Goal: Task Accomplishment & Management: Manage account settings

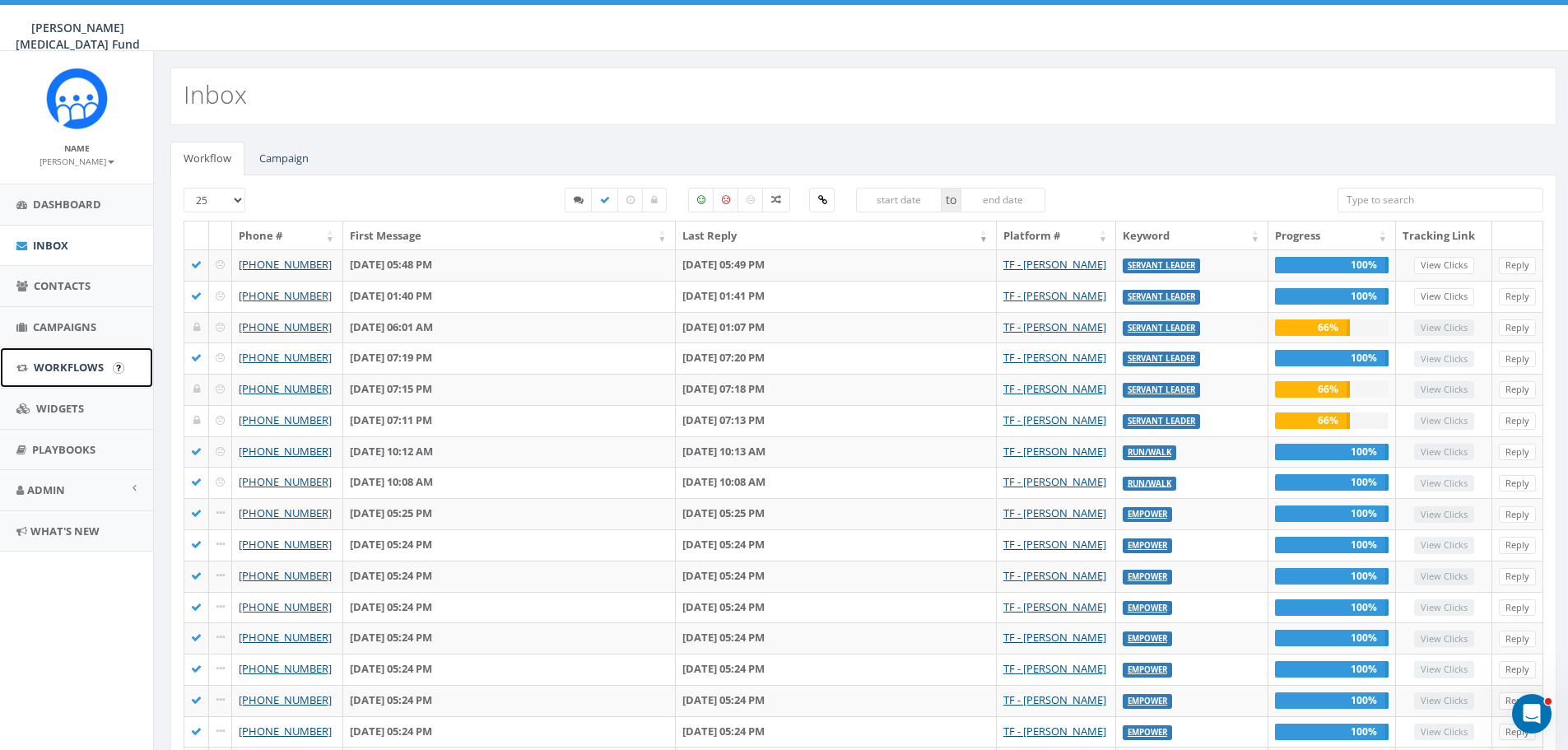
click at [92, 364] on span "Workflows" at bounding box center [68, 367] width 70 height 15
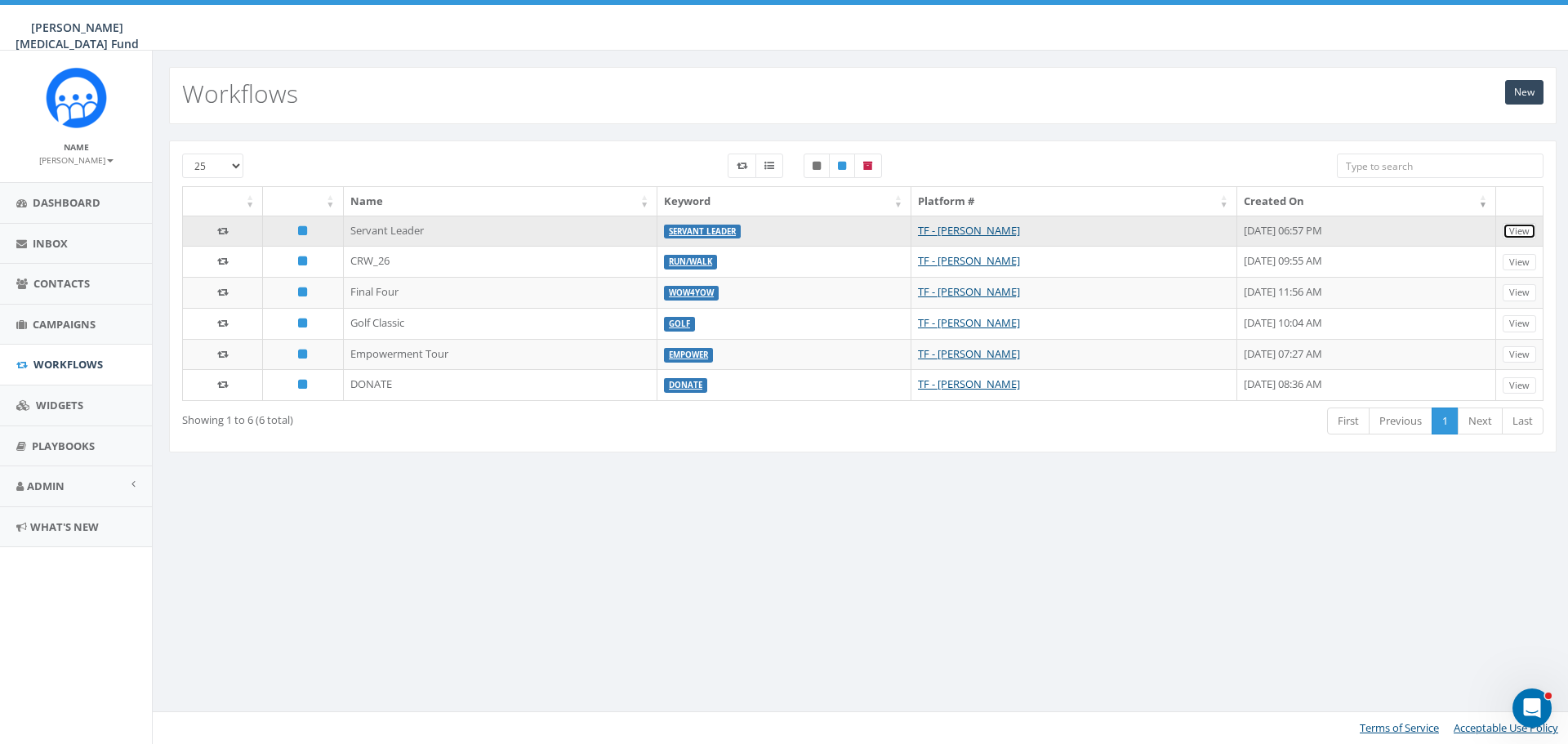
click at [1530, 229] on link "View" at bounding box center [1519, 231] width 33 height 18
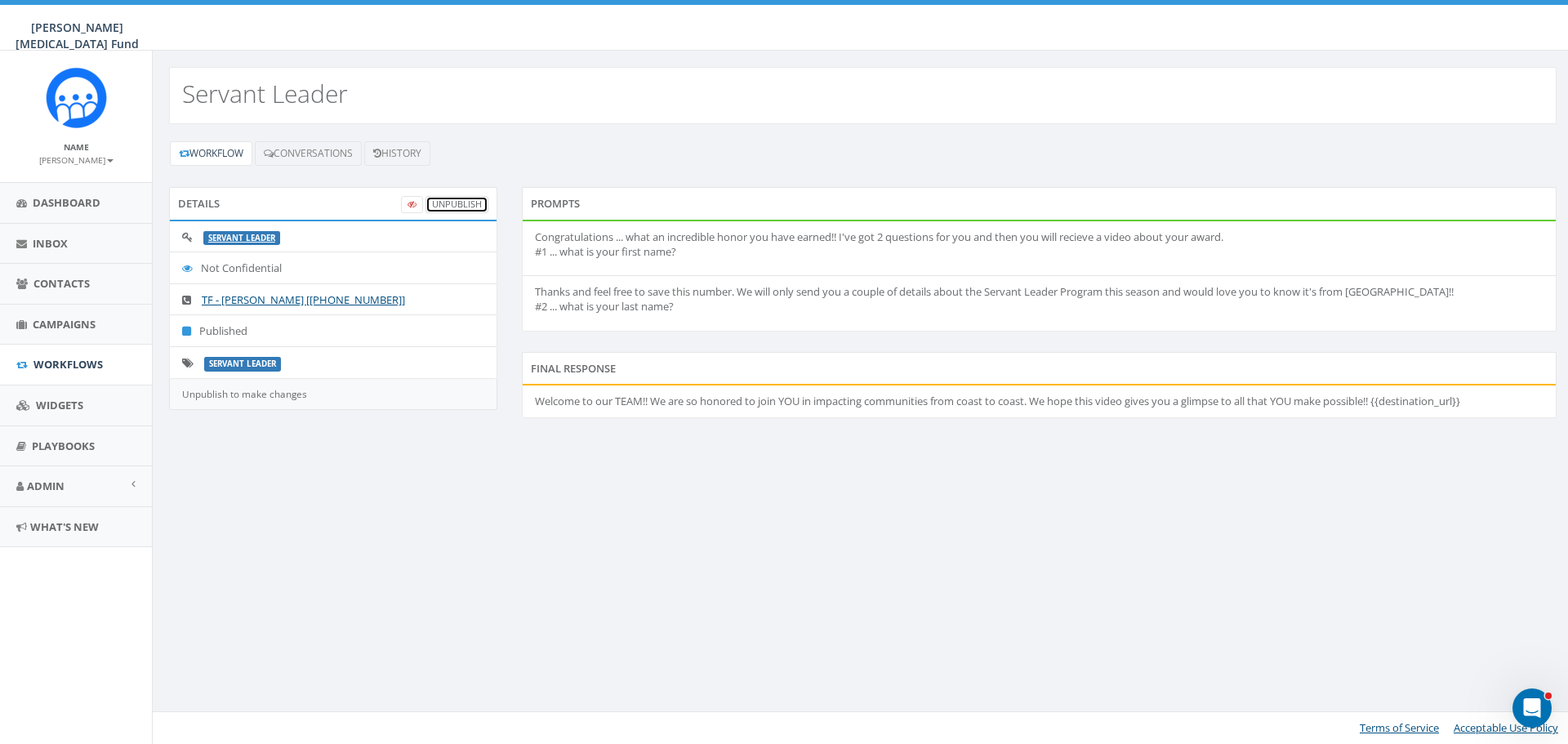
click at [459, 206] on link "UnPublish" at bounding box center [456, 204] width 63 height 18
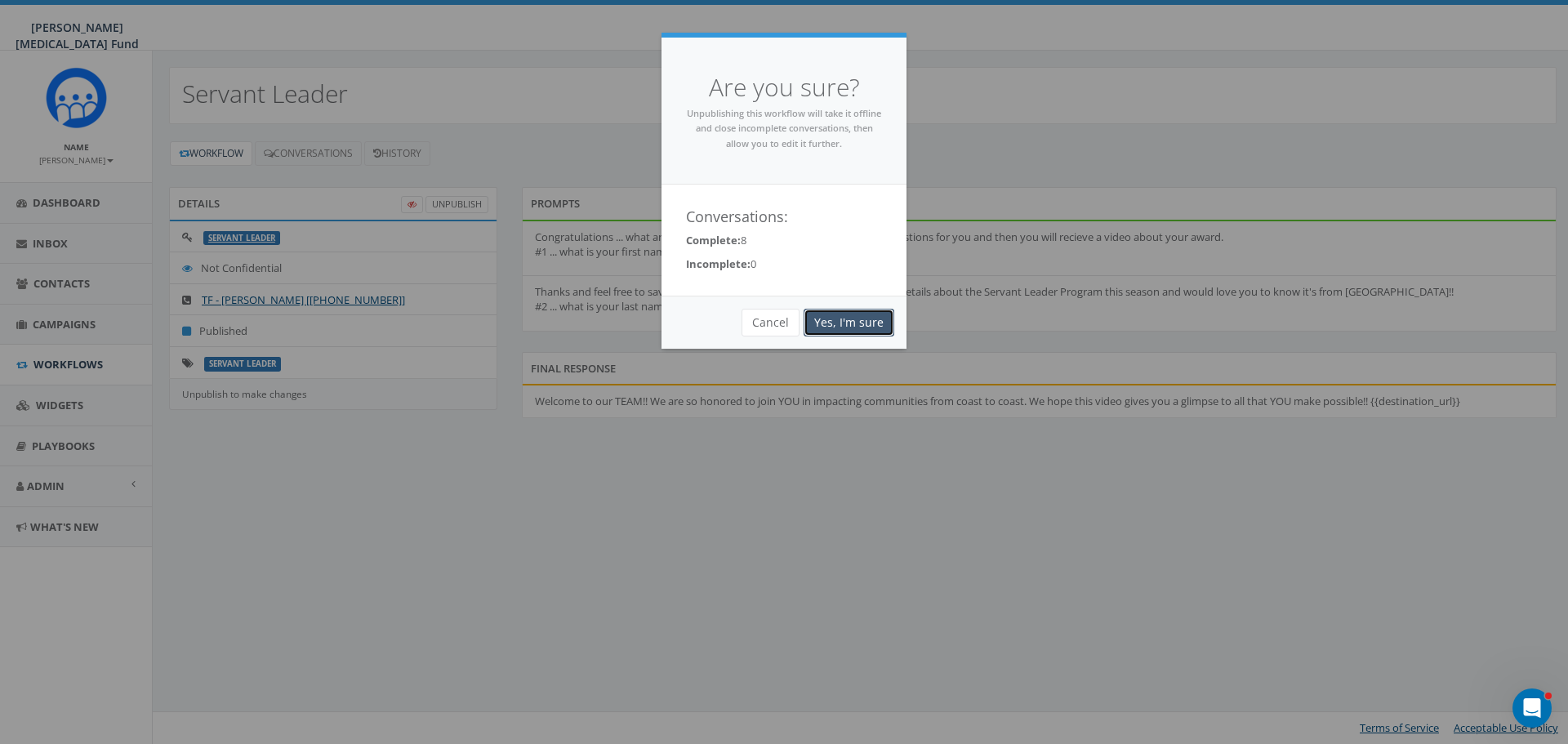
click at [838, 325] on link "Yes, I'm sure" at bounding box center [848, 322] width 91 height 28
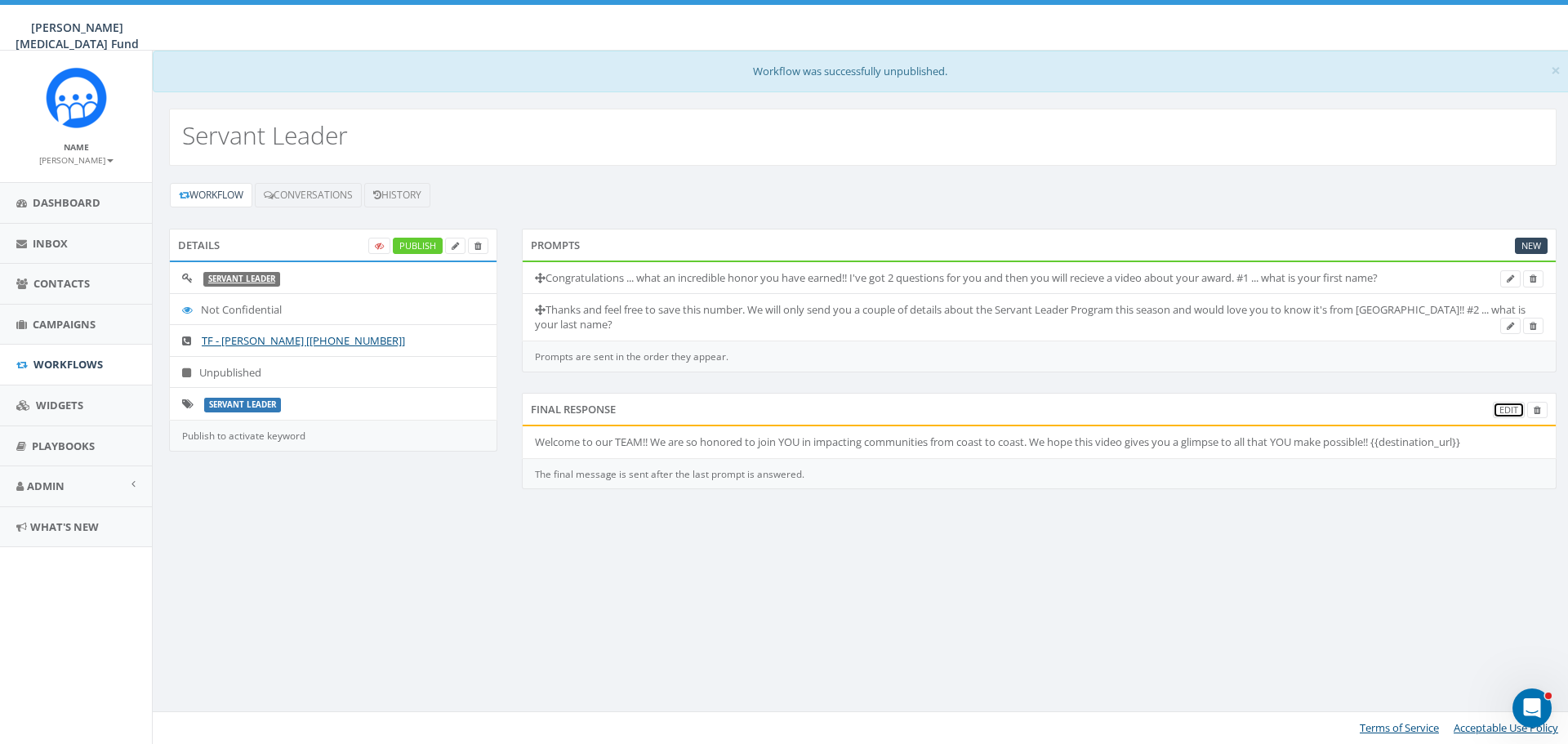
click at [1506, 405] on link "Edit" at bounding box center [1508, 410] width 32 height 18
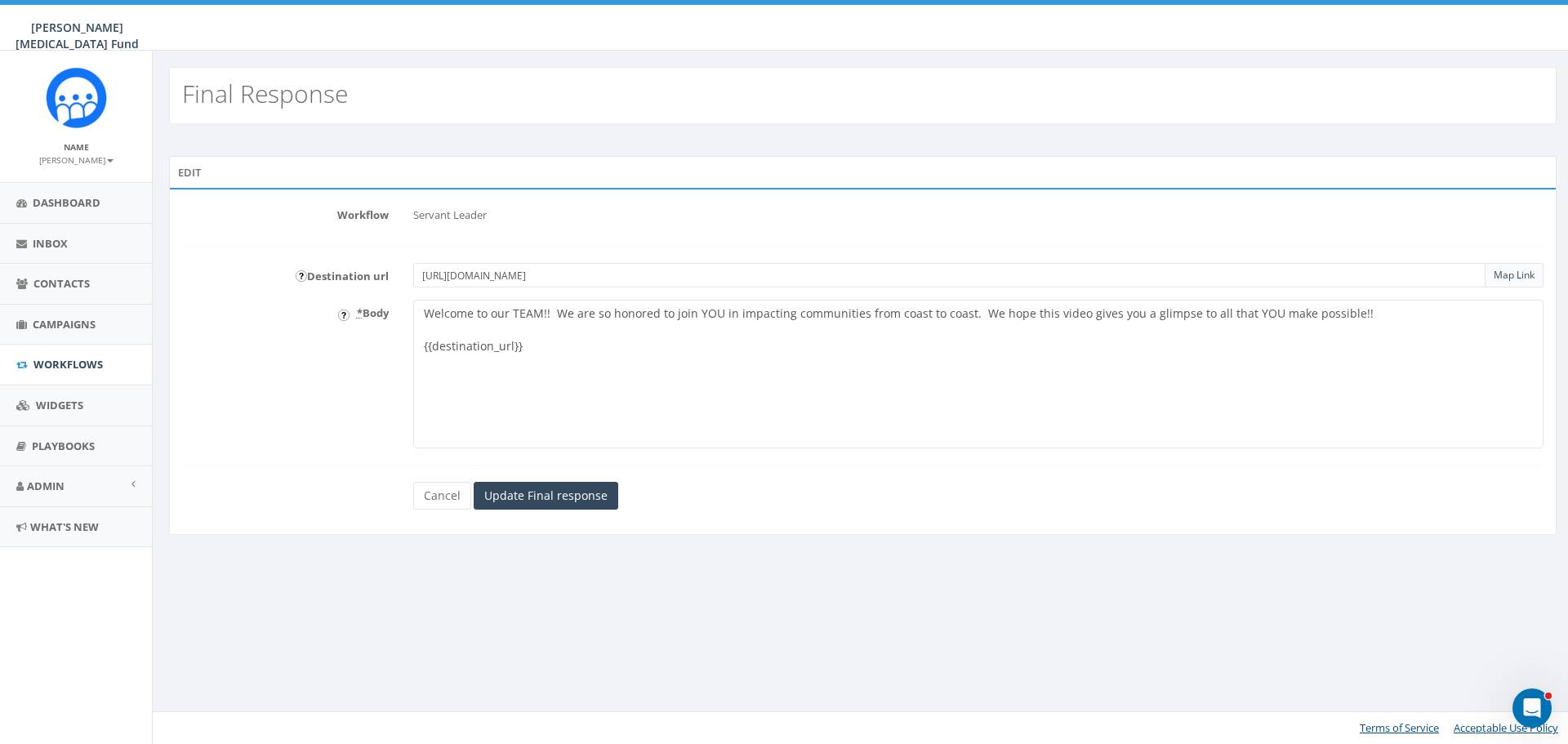
click at [1259, 311] on textarea "Welcome to our TEAM!! We are so honored to join YOU in impacting communities fr…" at bounding box center [977, 374] width 1130 height 148
type textarea "Welcome to our TEAM!! We are so honored to join YOU in impacting communities fr…"
click at [554, 495] on input "Update Final response" at bounding box center [545, 495] width 144 height 28
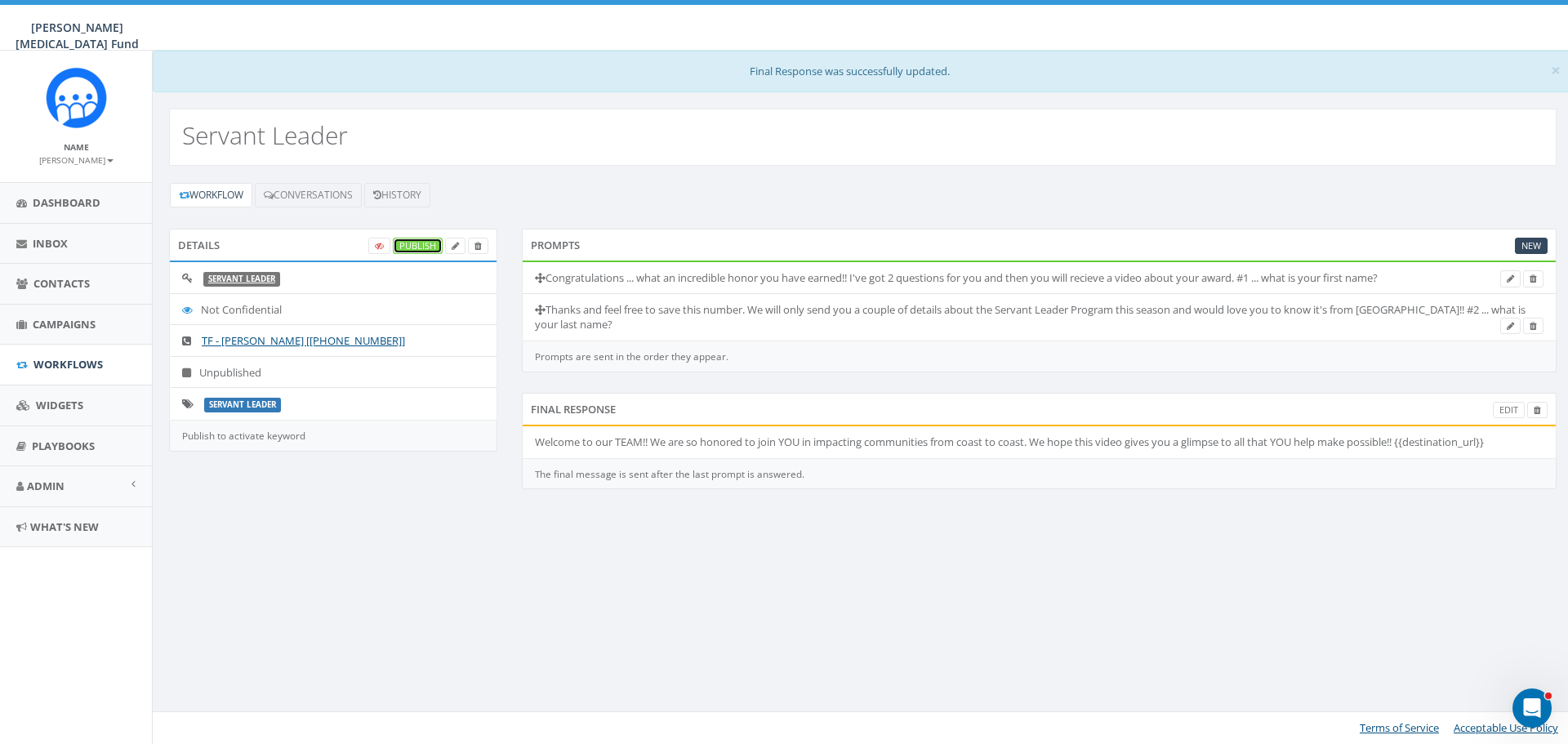
click at [425, 249] on link "Publish" at bounding box center [418, 246] width 50 height 18
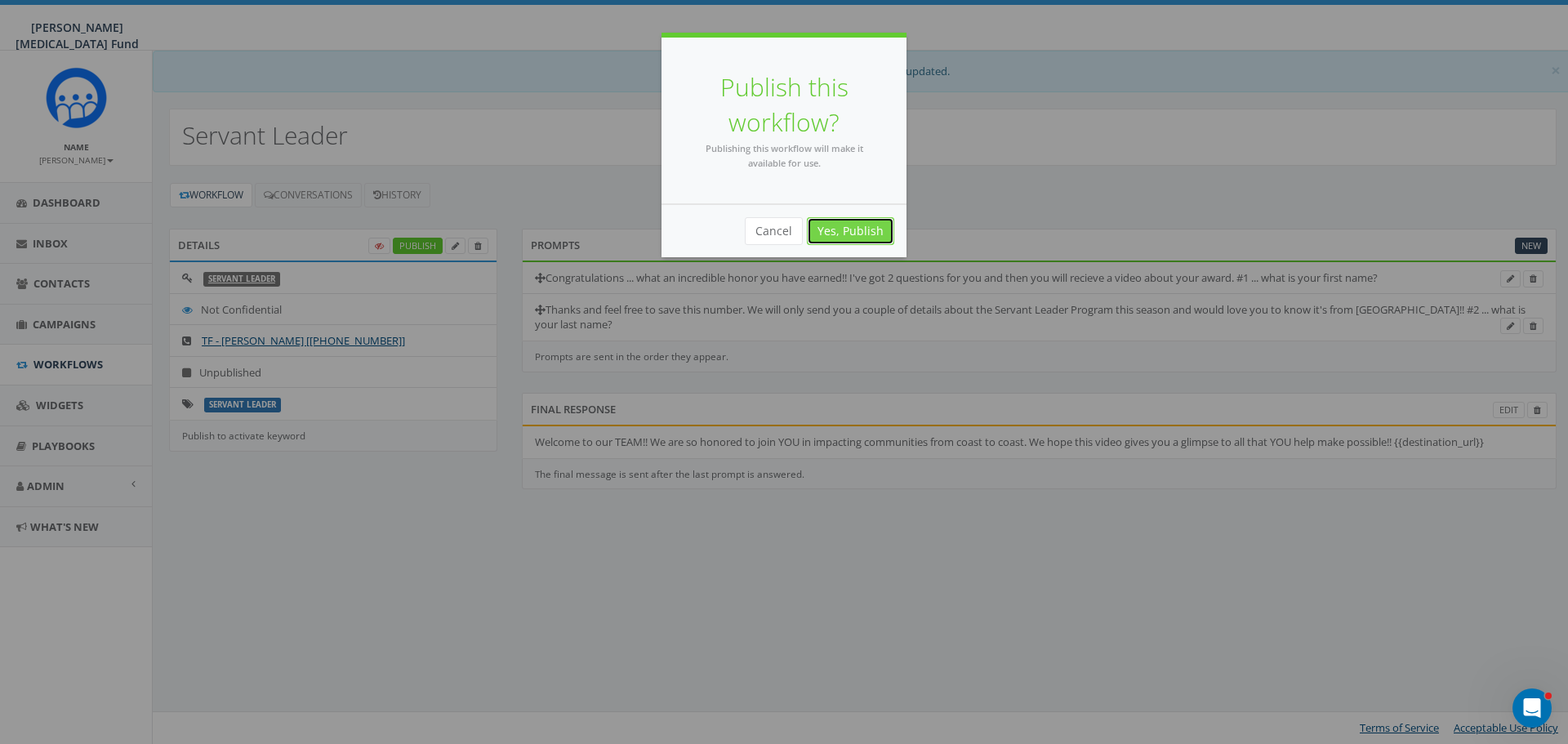
click at [860, 234] on link "Yes, Publish" at bounding box center [850, 230] width 88 height 28
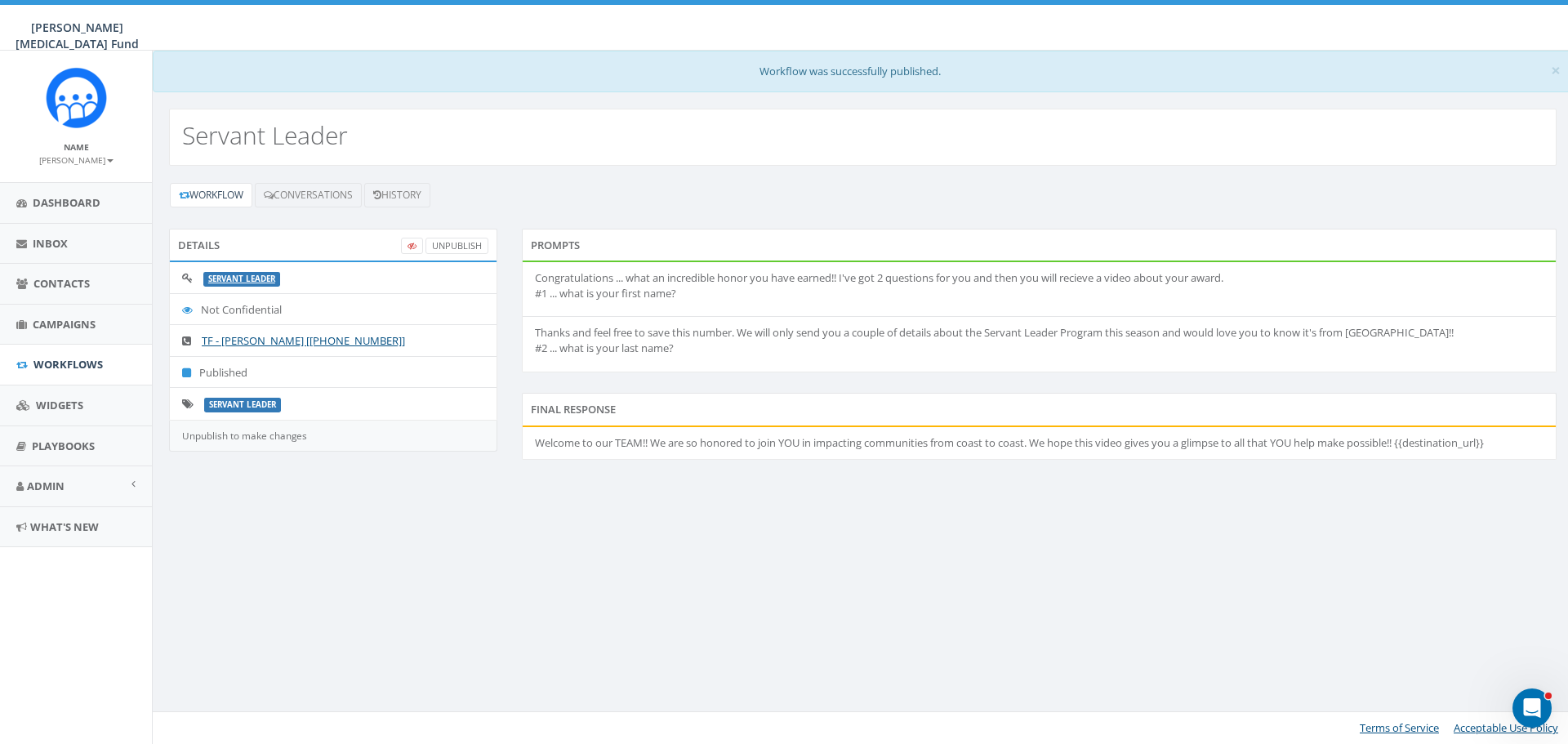
click at [95, 158] on small "[PERSON_NAME]" at bounding box center [76, 160] width 74 height 12
click at [81, 204] on link "Sign Out" at bounding box center [82, 205] width 129 height 20
